Goal: Information Seeking & Learning: Learn about a topic

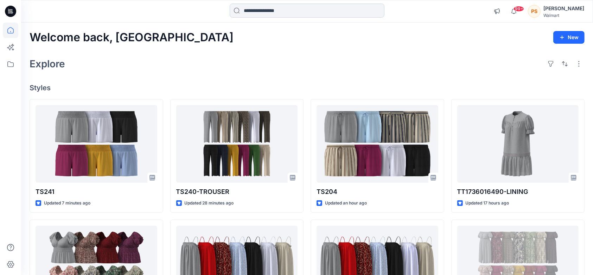
click at [284, 15] on input at bounding box center [307, 11] width 155 height 14
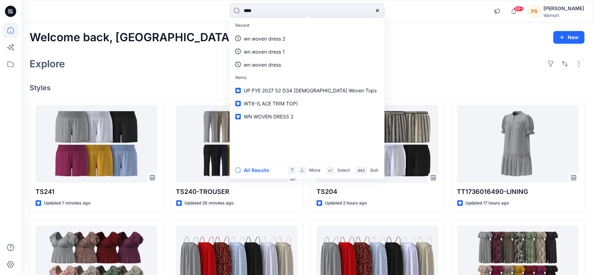
type input "*****"
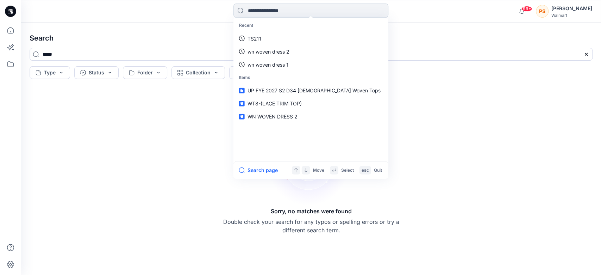
paste input "*****"
type input "*****"
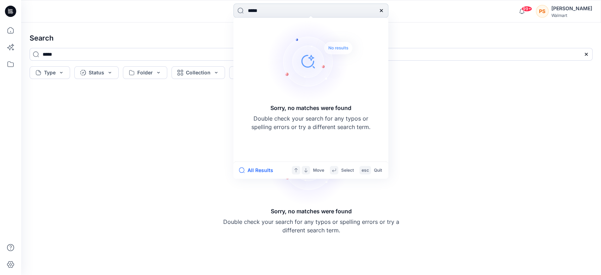
click at [276, 8] on input "*****" at bounding box center [310, 11] width 155 height 14
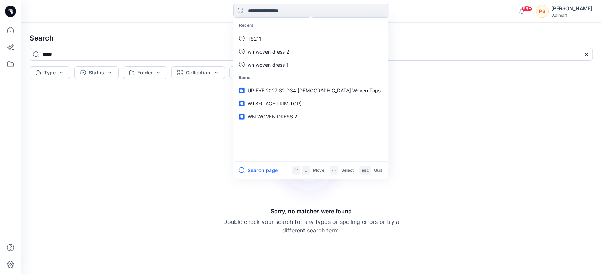
click at [261, 11] on input at bounding box center [310, 11] width 155 height 14
paste input "**********"
type input "**********"
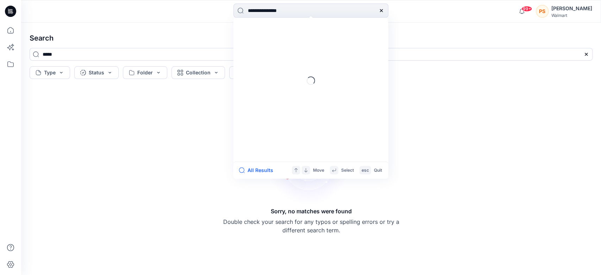
type input "**********"
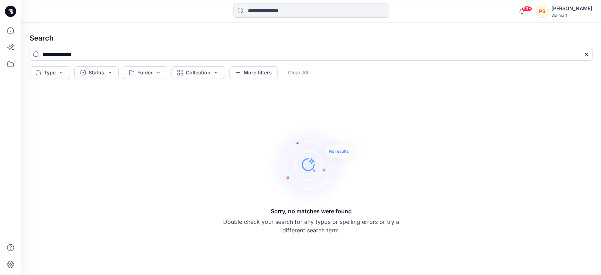
click at [293, 13] on input at bounding box center [310, 11] width 155 height 14
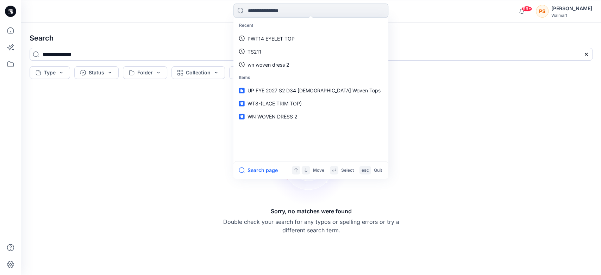
paste input "**********"
type input "**********"
click at [266, 8] on input at bounding box center [310, 11] width 155 height 14
type input "*****"
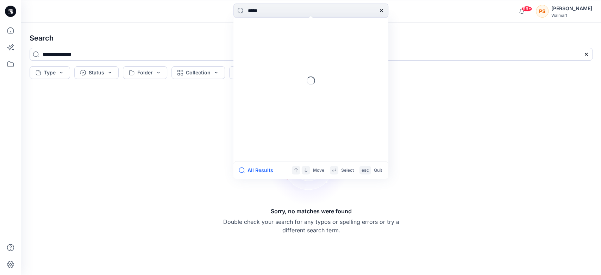
type input "*****"
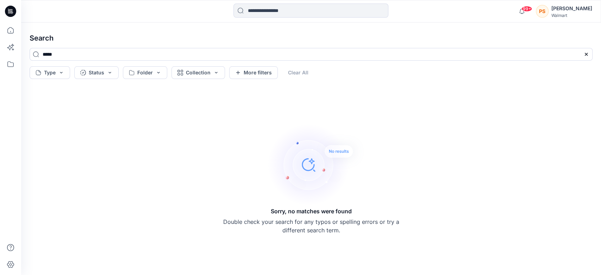
click at [291, 17] on input at bounding box center [310, 11] width 155 height 14
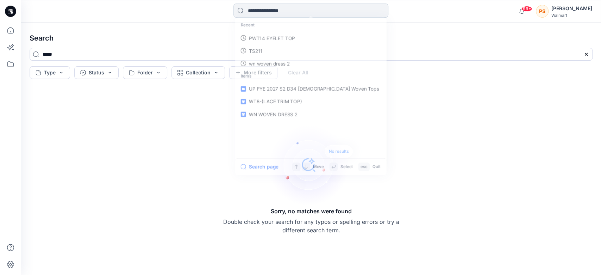
click at [290, 7] on input at bounding box center [310, 11] width 155 height 14
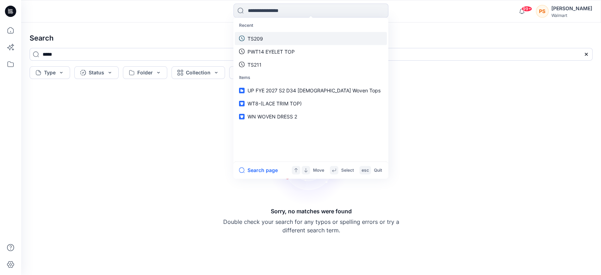
click at [266, 35] on link "TS209" at bounding box center [311, 38] width 152 height 13
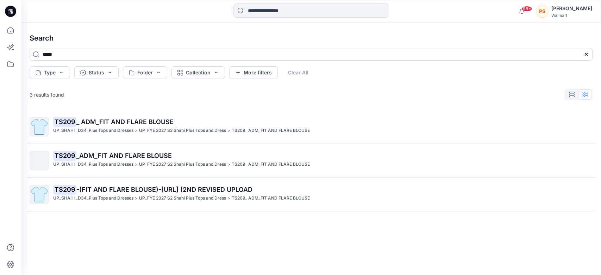
click at [132, 124] on span "_ ADM_FIT AND FLARE BLOUSE" at bounding box center [124, 121] width 97 height 7
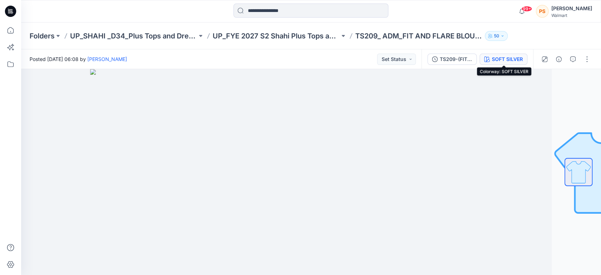
click at [507, 59] on div "SOFT SILVER" at bounding box center [507, 59] width 31 height 8
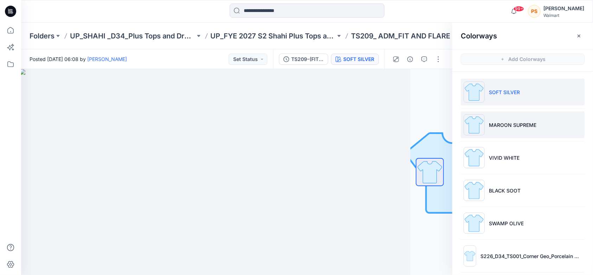
click at [511, 131] on li "MAROON SUPREME" at bounding box center [523, 124] width 124 height 27
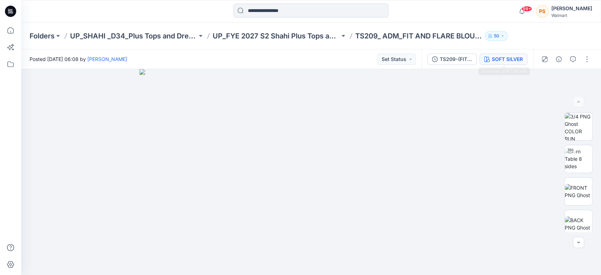
click at [517, 58] on div "SOFT SILVER" at bounding box center [507, 59] width 31 height 8
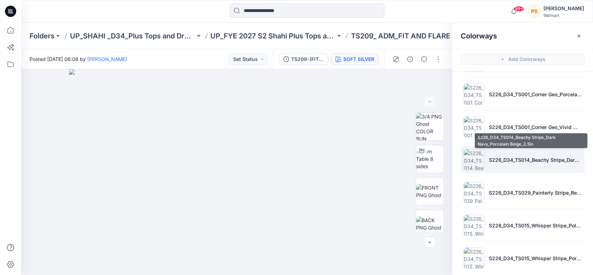
scroll to position [168, 0]
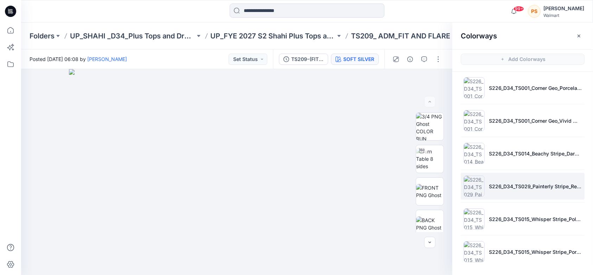
click at [520, 189] on li "S226_D34_TS029_Painterly Stripe_Red Rooster_32cm.tif" at bounding box center [523, 185] width 124 height 27
click at [272, 5] on input at bounding box center [307, 11] width 155 height 14
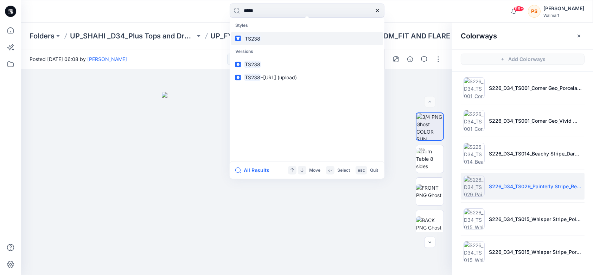
type input "*****"
click at [261, 40] on span "TS238" at bounding box center [253, 38] width 18 height 8
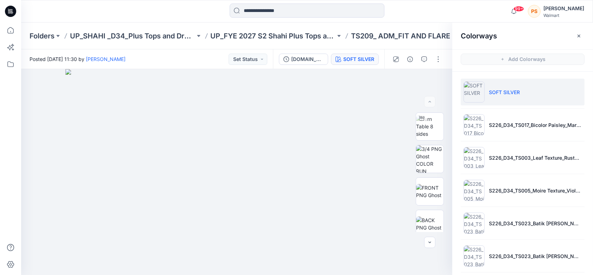
scroll to position [2, 0]
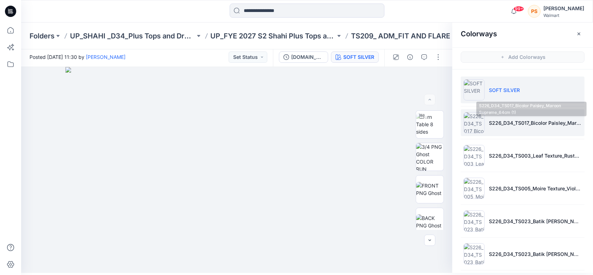
click at [513, 119] on p "S226_D34_TS017_Bicolor Paisley_Maroon Supreme_64cm (1)" at bounding box center [535, 122] width 93 height 7
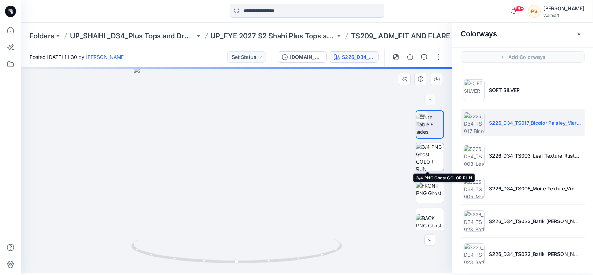
drag, startPoint x: 430, startPoint y: 155, endPoint x: 475, endPoint y: 153, distance: 45.1
click at [430, 155] on img at bounding box center [429, 156] width 27 height 27
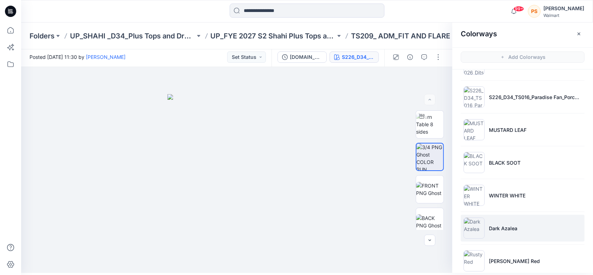
scroll to position [266, 0]
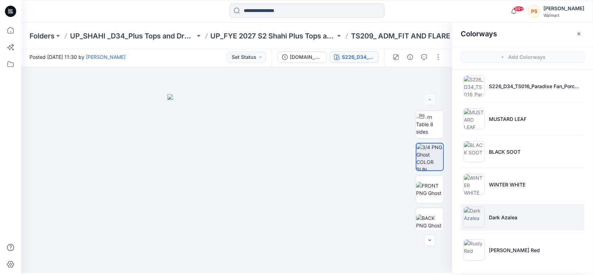
click at [508, 213] on p "Dark Azalea" at bounding box center [503, 216] width 29 height 7
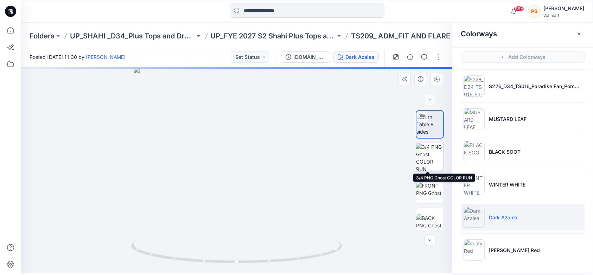
click at [428, 153] on img at bounding box center [429, 156] width 27 height 27
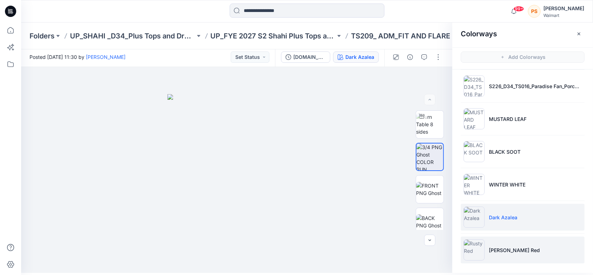
click at [516, 251] on li "Rusty Red" at bounding box center [523, 249] width 124 height 27
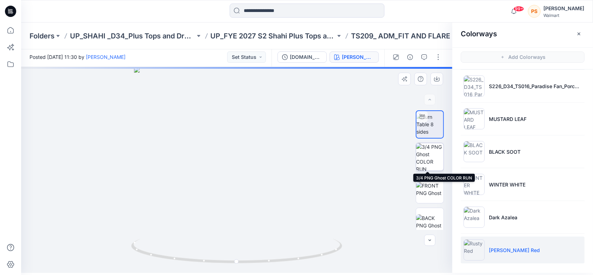
click at [431, 159] on img at bounding box center [429, 156] width 27 height 27
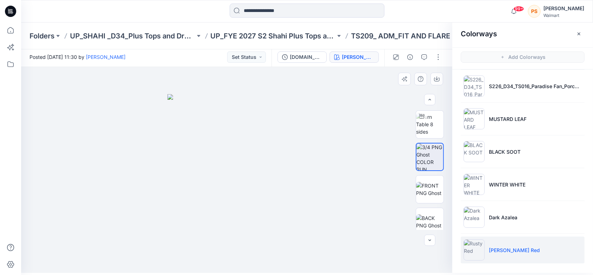
scroll to position [38, 0]
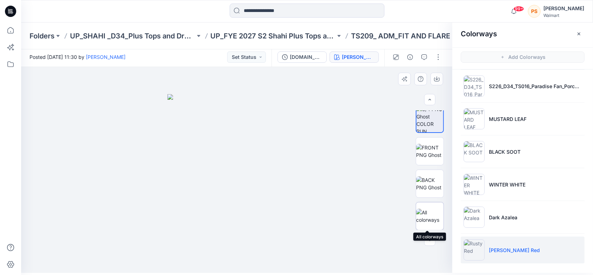
click at [425, 214] on img at bounding box center [429, 215] width 27 height 15
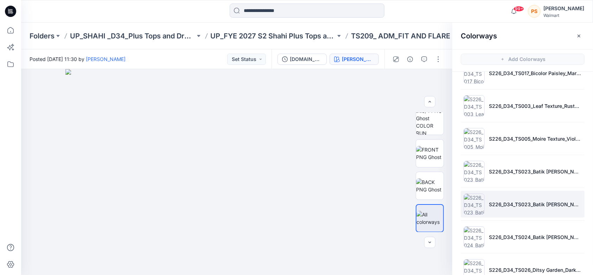
scroll to position [0, 0]
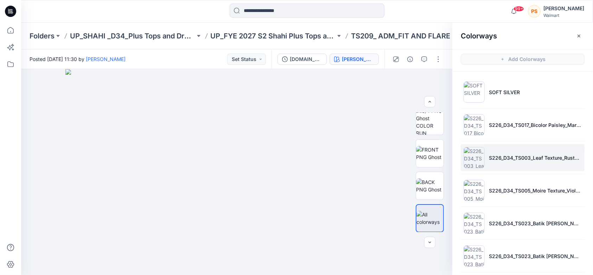
click at [540, 145] on li "S226_D34_TS003_Leaf Texture_Rusty Red_64cm.tif" at bounding box center [523, 157] width 124 height 27
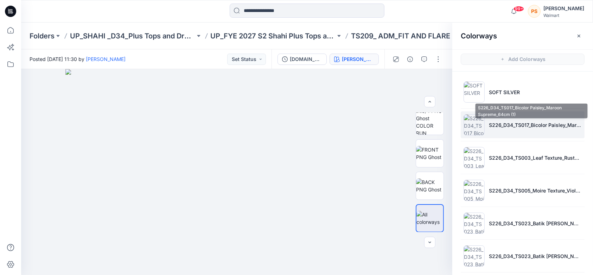
click at [532, 127] on p "S226_D34_TS017_Bicolor Paisley_Maroon Supreme_64cm (1)" at bounding box center [535, 124] width 93 height 7
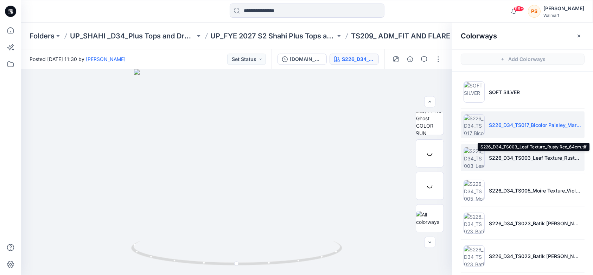
click at [535, 157] on p "S226_D34_TS003_Leaf Texture_Rusty Red_64cm.tif" at bounding box center [535, 157] width 93 height 7
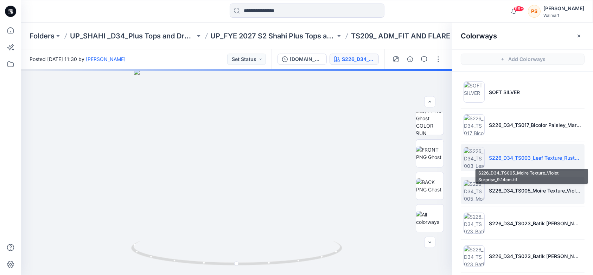
click at [547, 187] on p "S226_D34_TS005_Moire Texture_Violet Surprise_9.14cm.tif" at bounding box center [535, 190] width 93 height 7
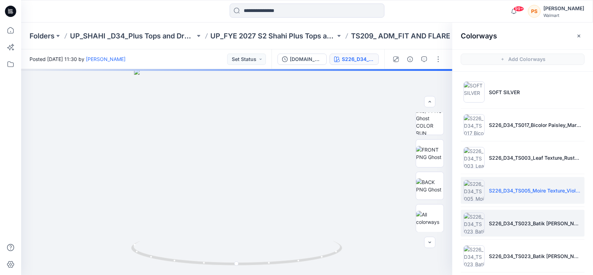
click at [544, 223] on p "S226_D34_TS023_Batik Dotty Floral_Dark Azalea_21.33cm_4 colors.tif" at bounding box center [535, 222] width 93 height 7
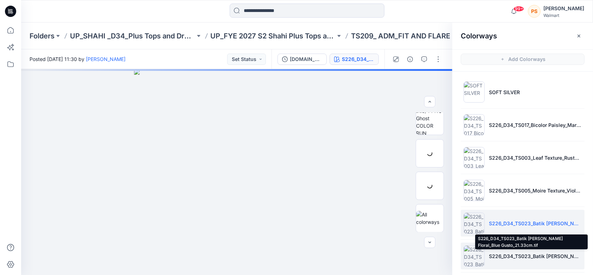
click at [531, 254] on p "S226_D34_TS023_Batik Dotty Floral_Blue Gusto_21.33cm.tif" at bounding box center [535, 255] width 93 height 7
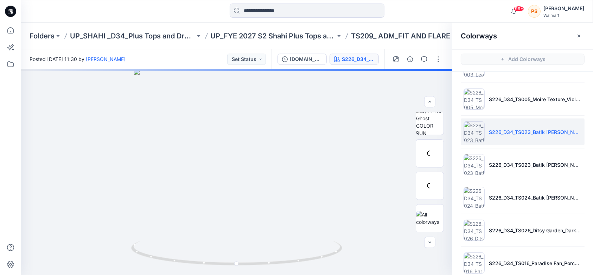
scroll to position [94, 0]
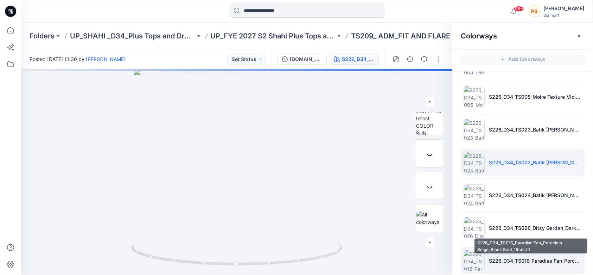
click at [532, 257] on p "S226_D34_TS016_Paradise Fan_Porcelain Beige_Black Soot_16cm.tif" at bounding box center [535, 260] width 93 height 7
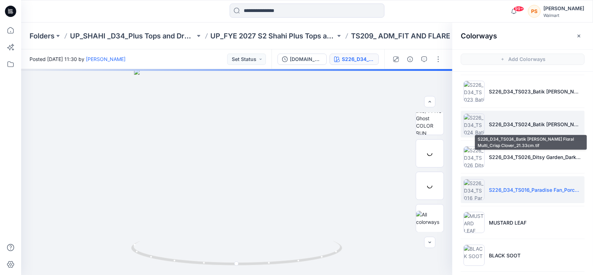
scroll to position [188, 0]
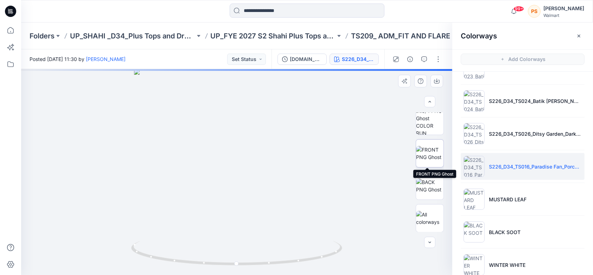
click at [430, 153] on img at bounding box center [429, 153] width 27 height 15
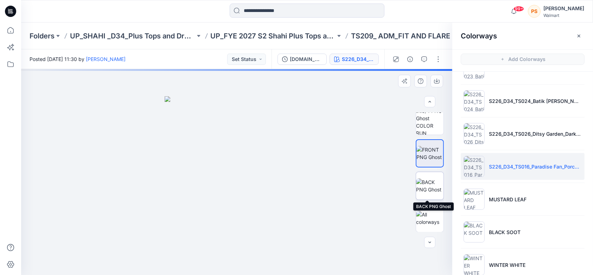
drag, startPoint x: 430, startPoint y: 186, endPoint x: 478, endPoint y: 178, distance: 48.5
click at [430, 186] on img at bounding box center [429, 185] width 27 height 15
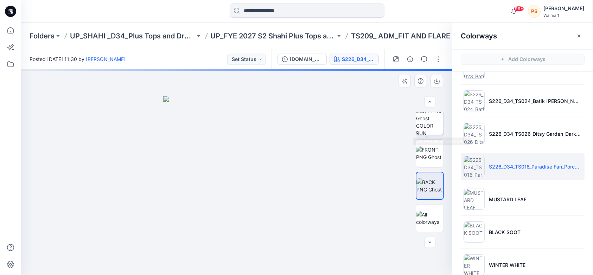
click at [425, 123] on img at bounding box center [429, 120] width 27 height 27
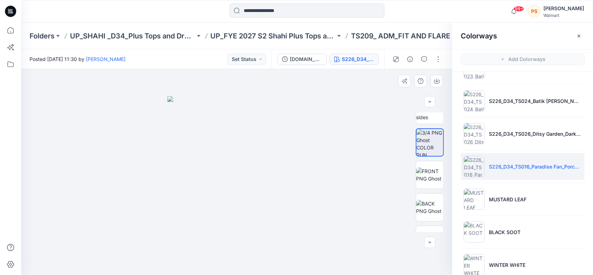
scroll to position [0, 0]
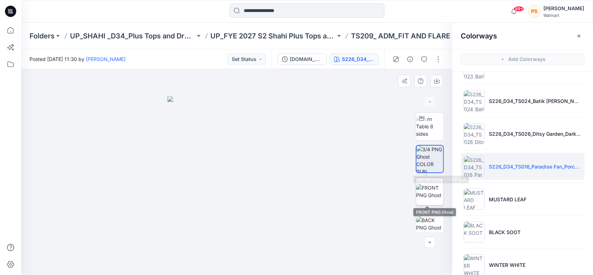
click at [429, 193] on img at bounding box center [429, 191] width 27 height 15
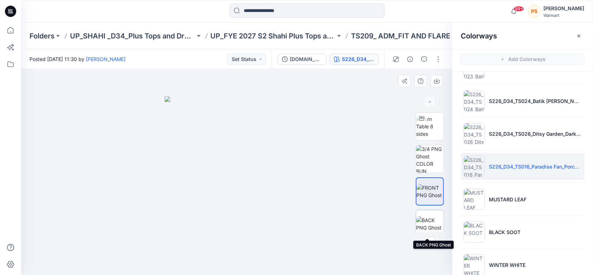
click at [429, 216] on img at bounding box center [429, 223] width 27 height 15
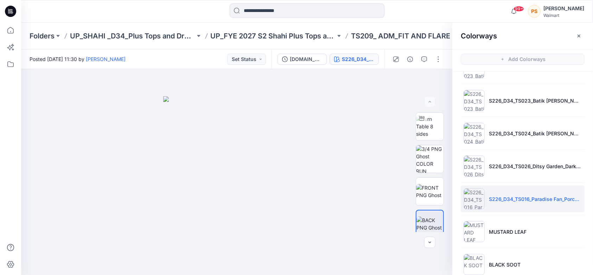
scroll to position [141, 0]
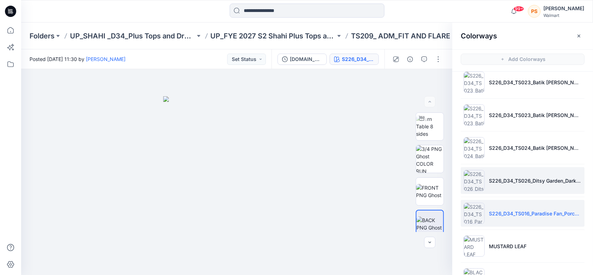
click at [552, 175] on li "S226_D34_TS026_Ditsy Garden_Dark Navy_Crisp Clover_32cm.tif" at bounding box center [523, 180] width 124 height 27
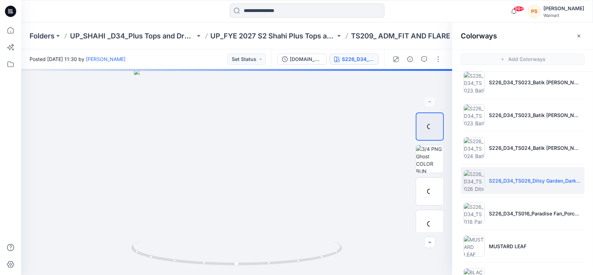
click at [531, 183] on p "S226_D34_TS026_Ditsy Garden_Dark Navy_Crisp Clover_32cm.tif" at bounding box center [535, 180] width 93 height 7
click at [430, 163] on img at bounding box center [429, 158] width 27 height 27
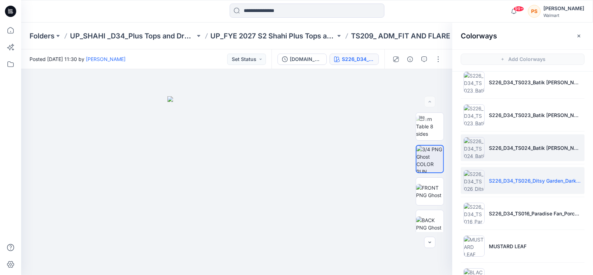
click at [526, 151] on li "S226_D34_TS024_Batik Dotty Floral Multi_Crisp Clover_21.33cm.tif" at bounding box center [523, 147] width 124 height 27
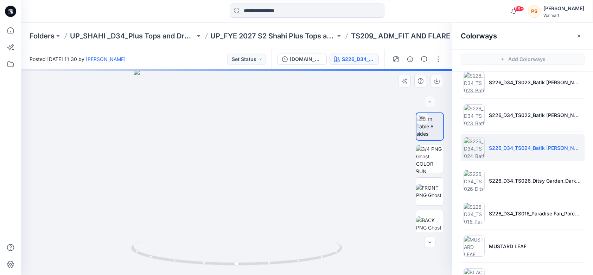
click at [426, 143] on div at bounding box center [430, 171] width 28 height 119
click at [430, 163] on img at bounding box center [429, 158] width 27 height 27
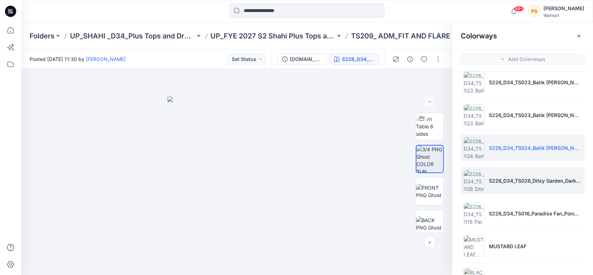
click at [504, 175] on li "S226_D34_TS026_Ditsy Garden_Dark Navy_Crisp Clover_32cm.tif" at bounding box center [523, 180] width 124 height 27
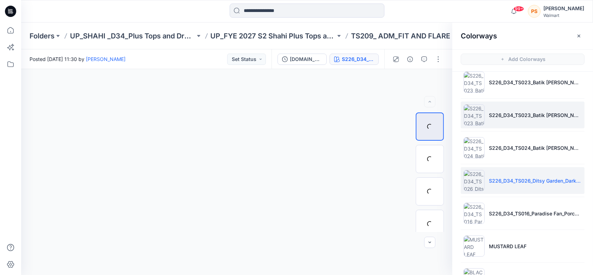
click at [503, 124] on li "S226_D34_TS023_Batik Dotty Floral_Blue Gusto_21.33cm.tif" at bounding box center [523, 114] width 124 height 27
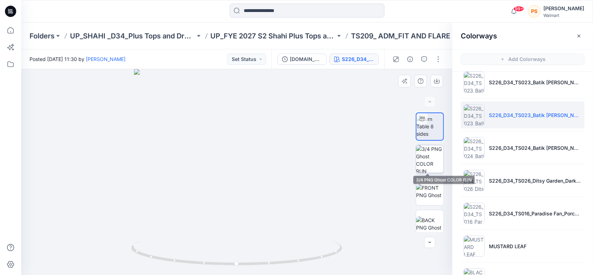
click at [431, 159] on img at bounding box center [429, 158] width 27 height 27
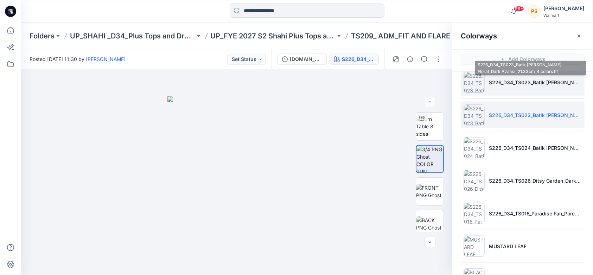
click at [496, 77] on li "S226_D34_TS023_Batik Dotty Floral_Dark Azalea_21.33cm_4 colors.tif" at bounding box center [523, 82] width 124 height 27
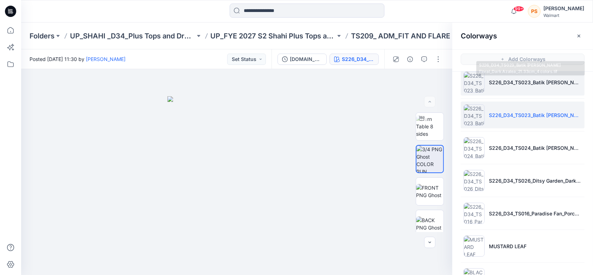
click at [501, 87] on li "S226_D34_TS023_Batik Dotty Floral_Dark Azalea_21.33cm_4 colors.tif" at bounding box center [523, 82] width 124 height 27
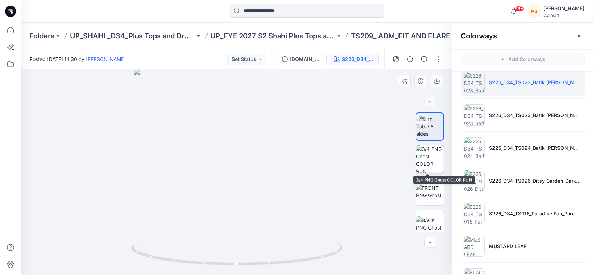
click at [434, 156] on img at bounding box center [429, 158] width 27 height 27
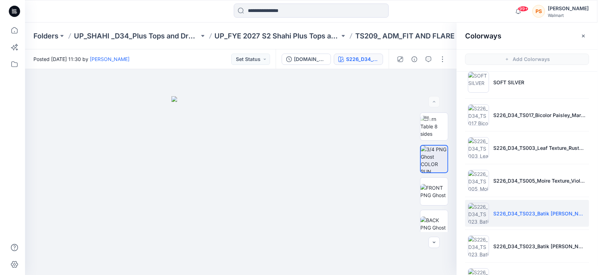
scroll to position [0, 0]
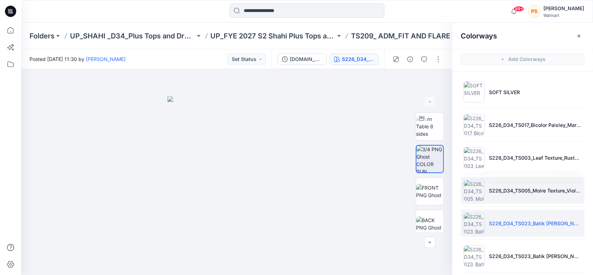
click at [549, 190] on p "S226_D34_TS005_Moire Texture_Violet Surprise_9.14cm.tif" at bounding box center [535, 190] width 93 height 7
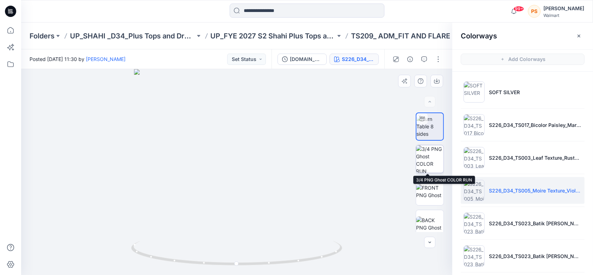
click at [436, 154] on img at bounding box center [429, 158] width 27 height 27
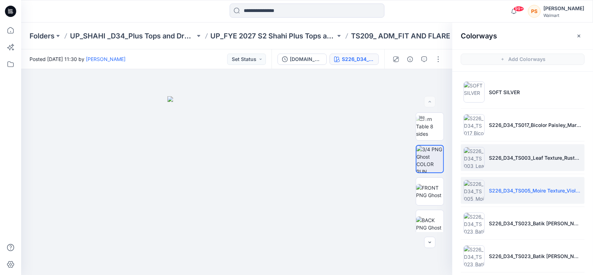
click at [546, 153] on li "S226_D34_TS003_Leaf Texture_Rusty Red_64cm.tif" at bounding box center [523, 157] width 124 height 27
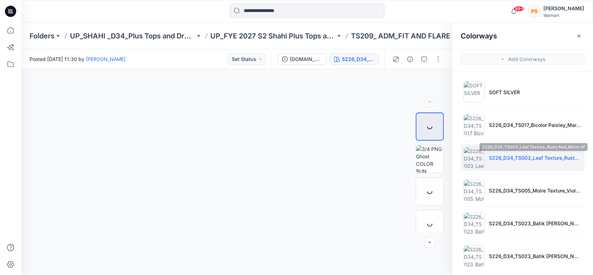
click at [537, 161] on li "S226_D34_TS003_Leaf Texture_Rusty Red_64cm.tif" at bounding box center [523, 157] width 124 height 27
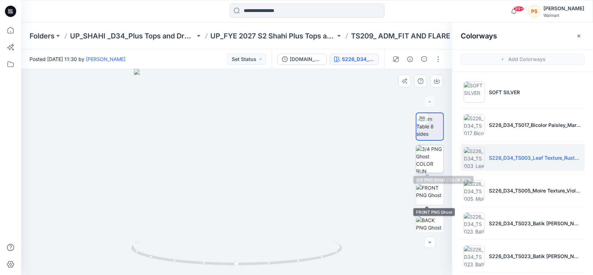
click at [430, 164] on img at bounding box center [429, 158] width 27 height 27
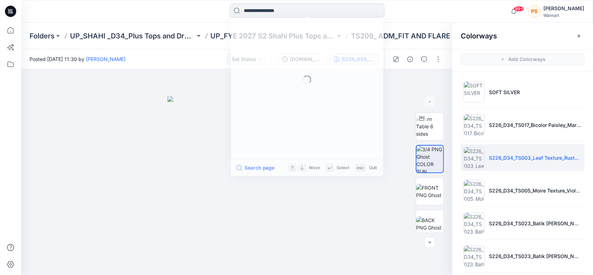
click at [281, 7] on input at bounding box center [307, 11] width 155 height 14
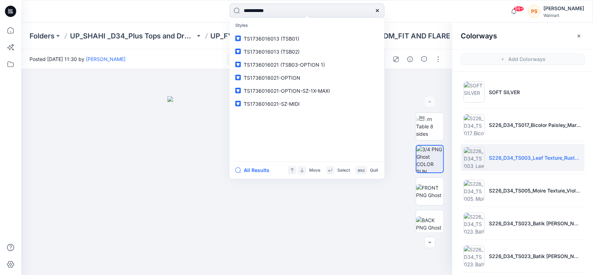
type input "**********"
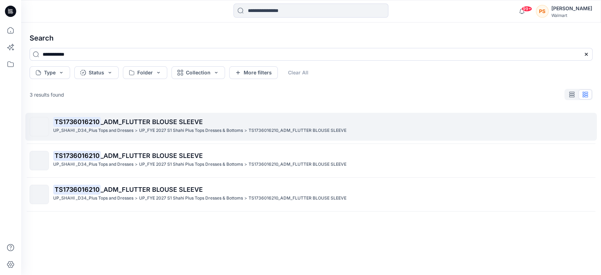
click at [145, 124] on span "_ADM_FLUTTER BLOUSE SLEEVE" at bounding box center [152, 121] width 102 height 7
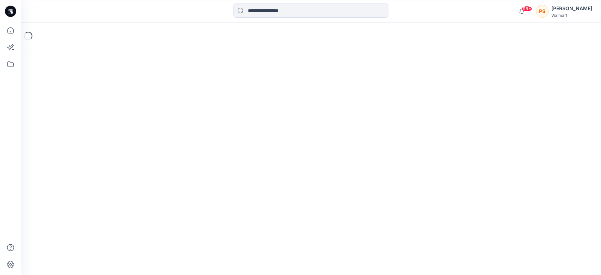
click at [145, 124] on div "Loading..." at bounding box center [311, 149] width 580 height 252
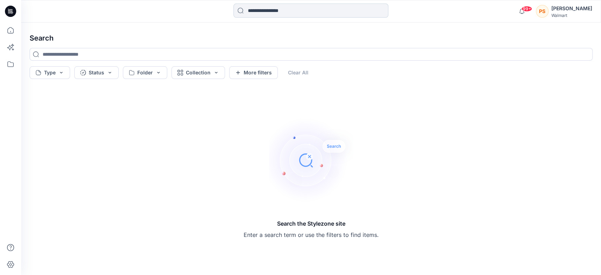
click at [280, 10] on input at bounding box center [310, 11] width 155 height 14
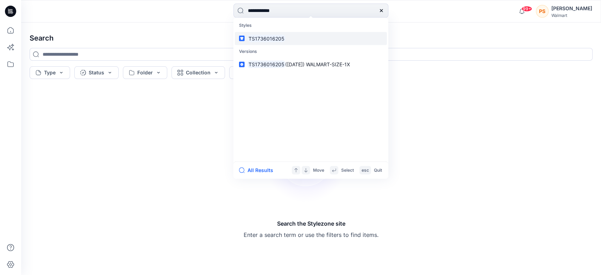
type input "**********"
drag, startPoint x: 278, startPoint y: 41, endPoint x: 290, endPoint y: 41, distance: 12.3
click at [278, 41] on mark "TS1736016205" at bounding box center [266, 38] width 38 height 8
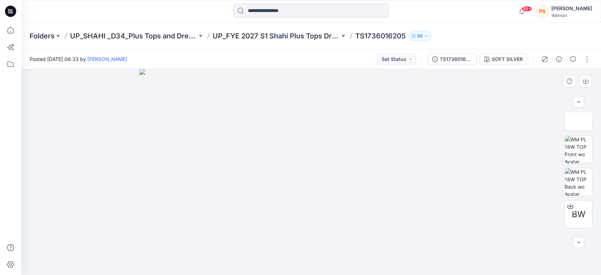
scroll to position [70, 0]
